Goal: Information Seeking & Learning: Find specific fact

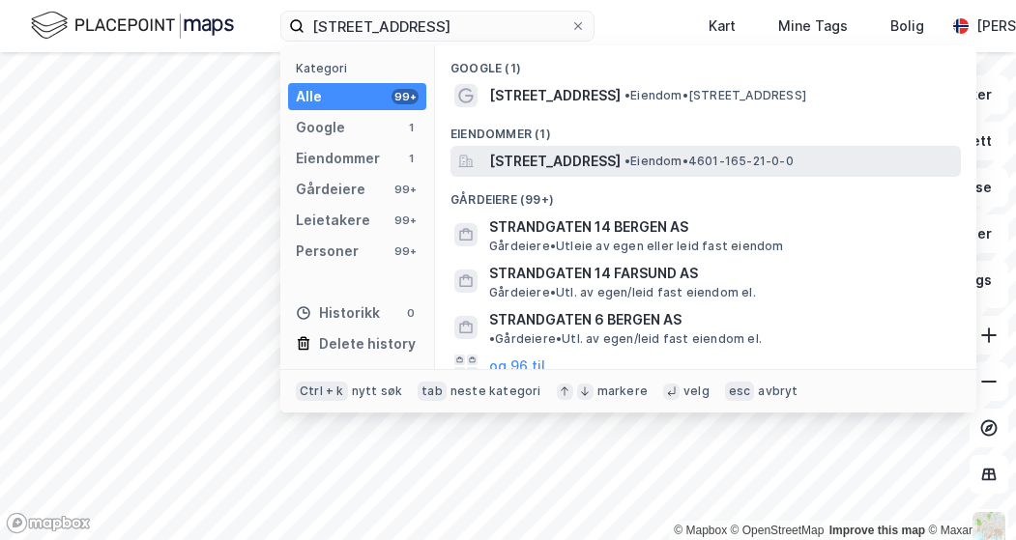
type input "[STREET_ADDRESS]"
click at [522, 159] on span "[STREET_ADDRESS]" at bounding box center [554, 161] width 131 height 23
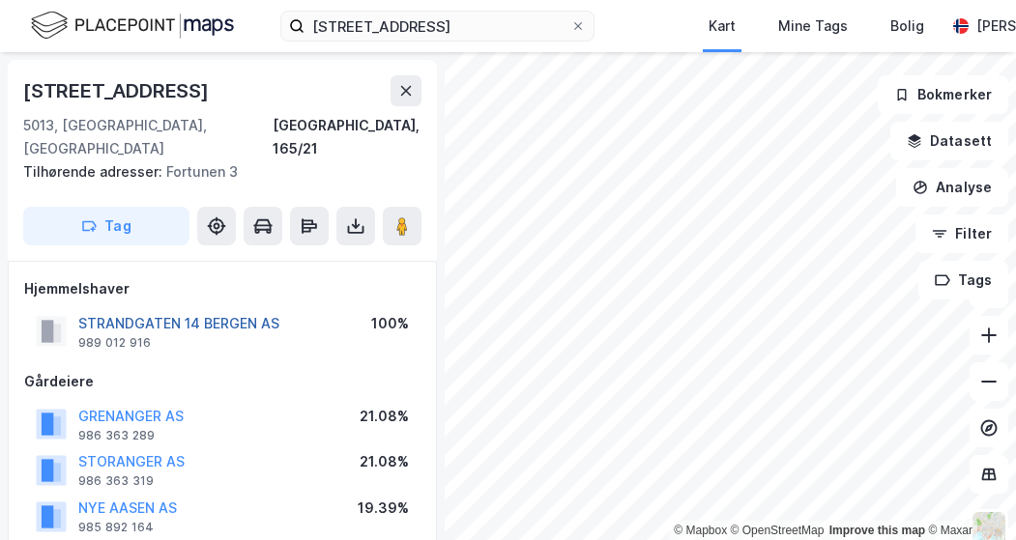
click at [0, 0] on button "STRANDGATEN 14 BERGEN AS" at bounding box center [0, 0] width 0 height 0
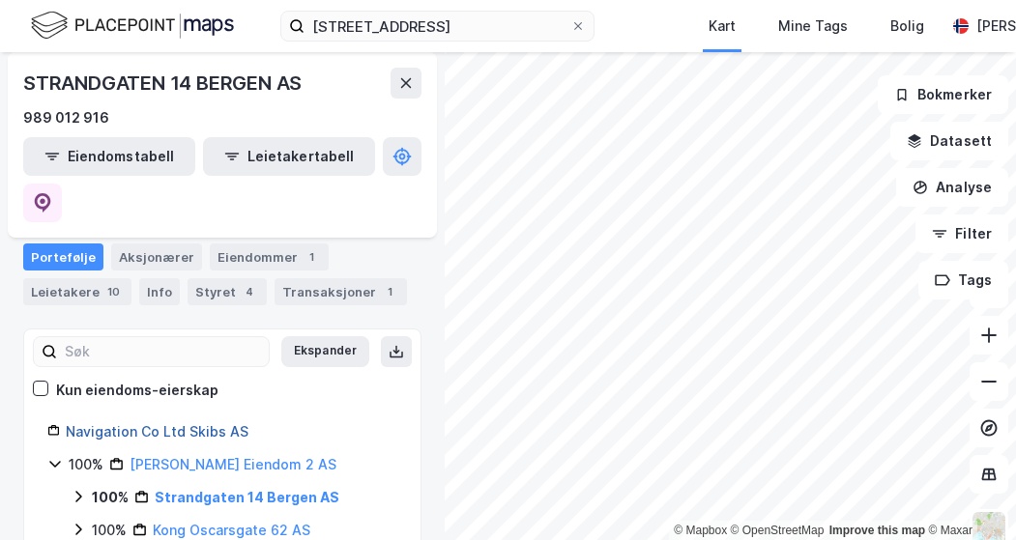
scroll to position [179, 0]
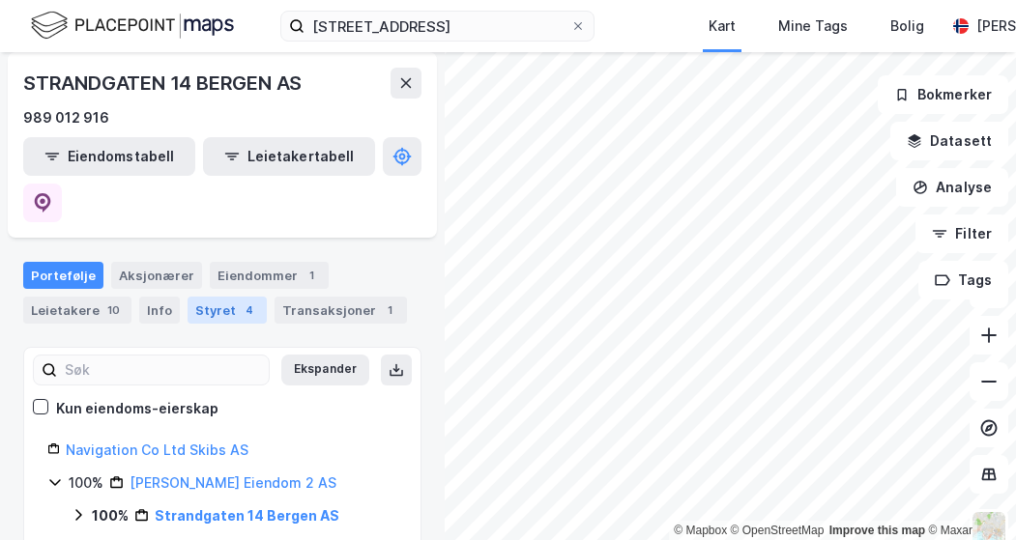
click at [189, 297] on div "Styret 4" at bounding box center [227, 310] width 79 height 27
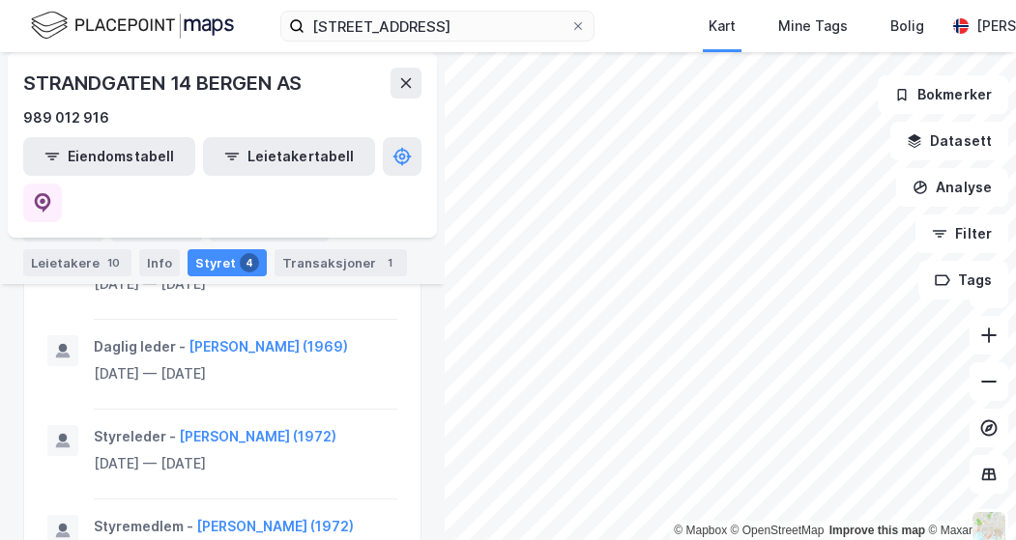
scroll to position [904, 0]
